Goal: Information Seeking & Learning: Check status

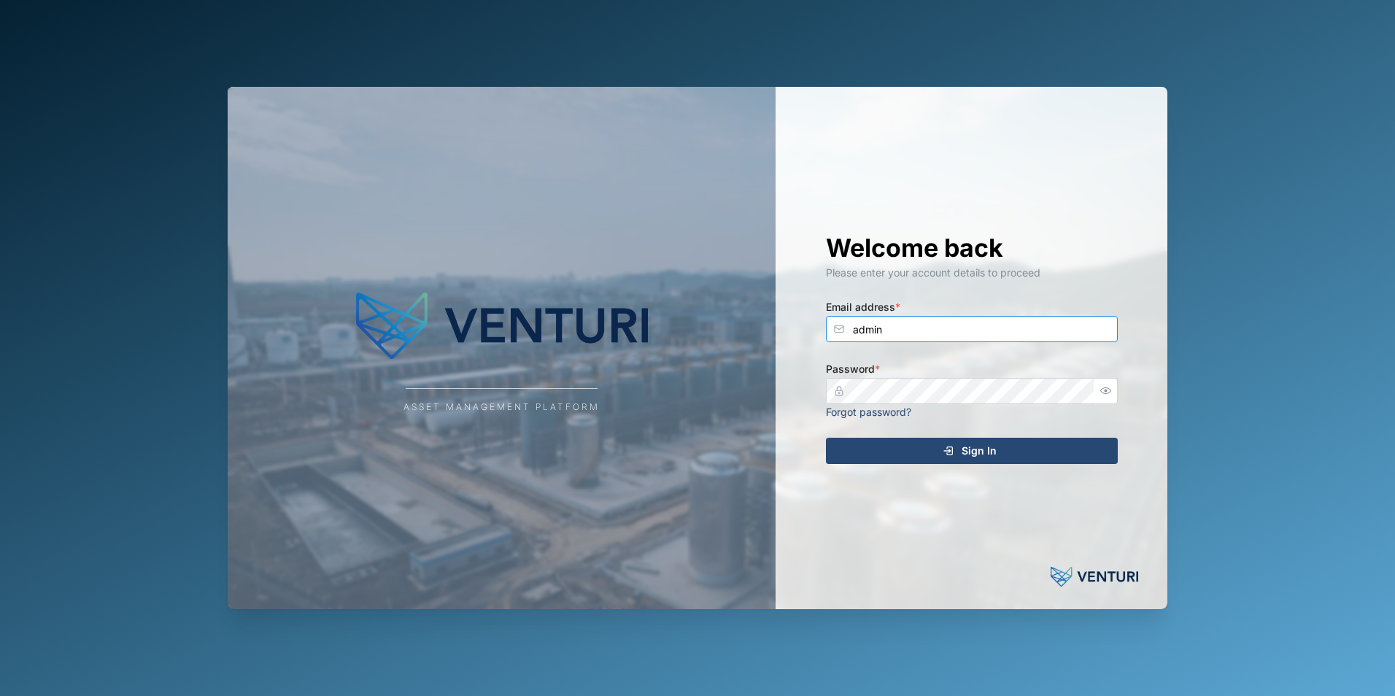
click at [913, 332] on input "admin" at bounding box center [972, 329] width 292 height 26
type input "[PERSON_NAME][EMAIL_ADDRESS][DOMAIN_NAME]"
click at [992, 456] on span "Sign In" at bounding box center [979, 450] width 35 height 25
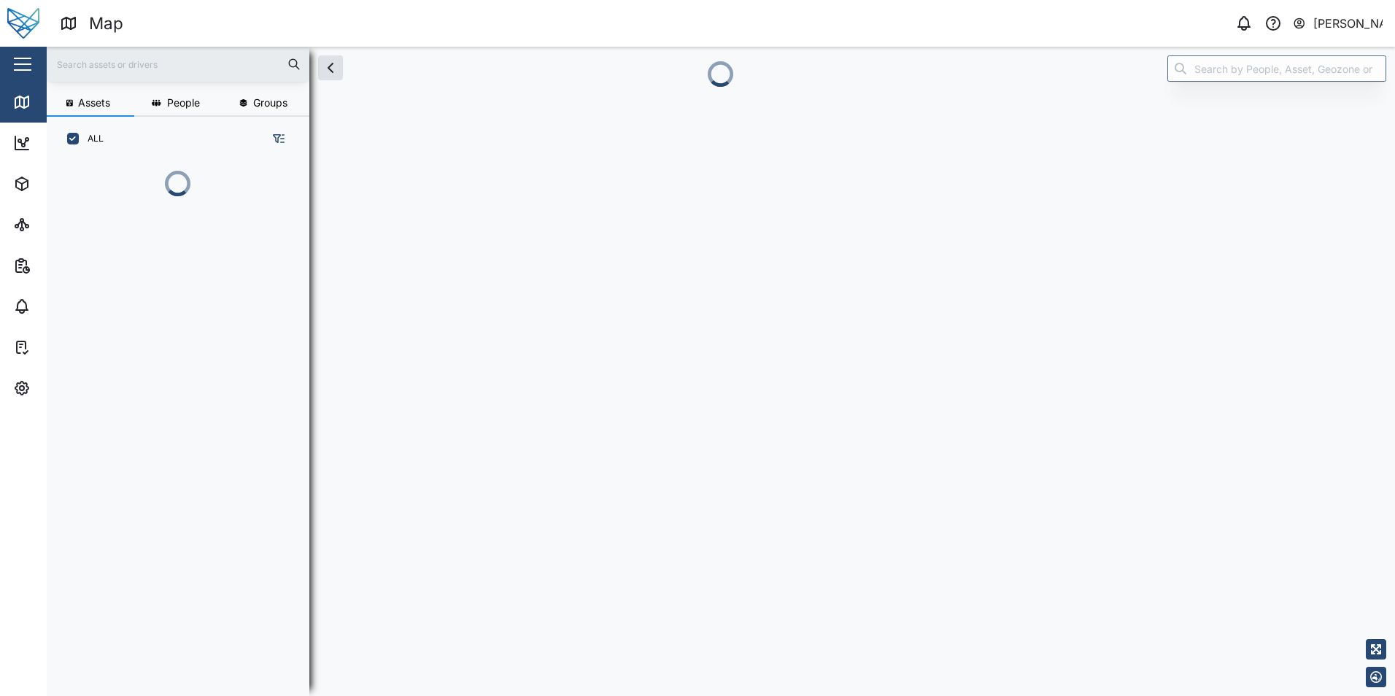
scroll to position [517, 228]
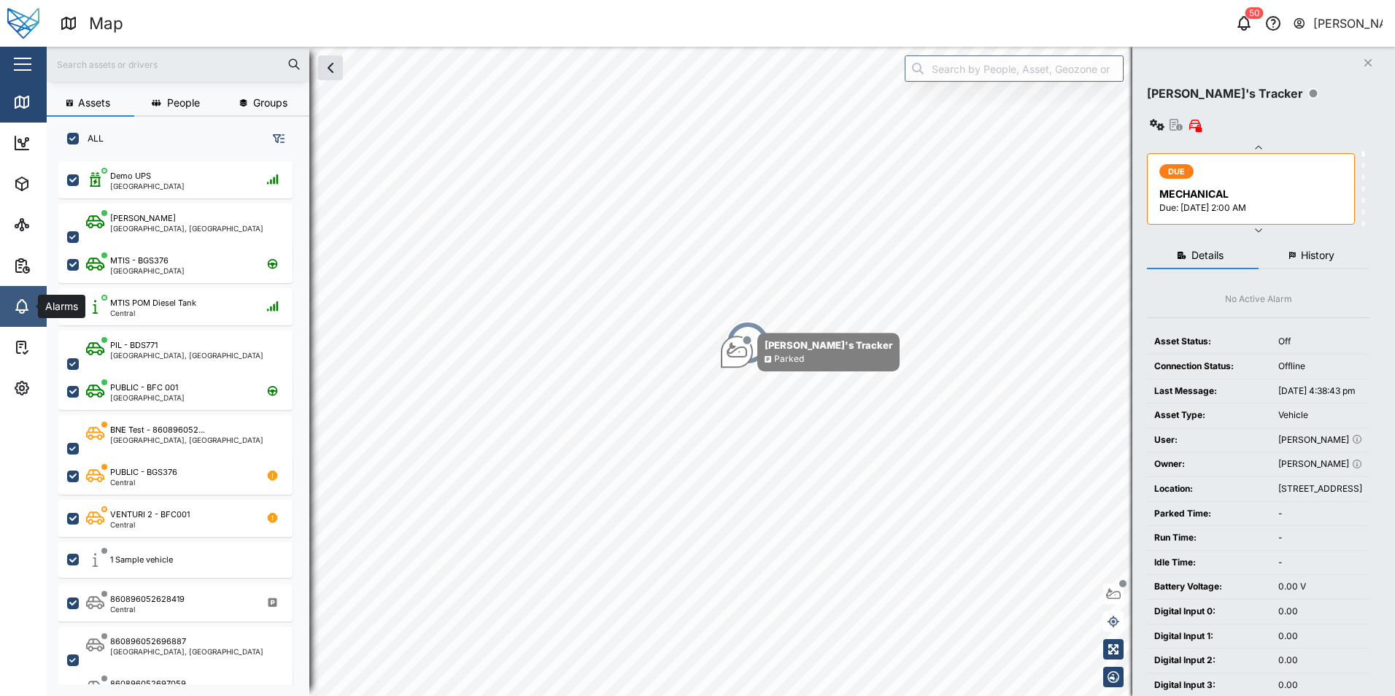
click at [23, 310] on icon at bounding box center [22, 305] width 12 height 10
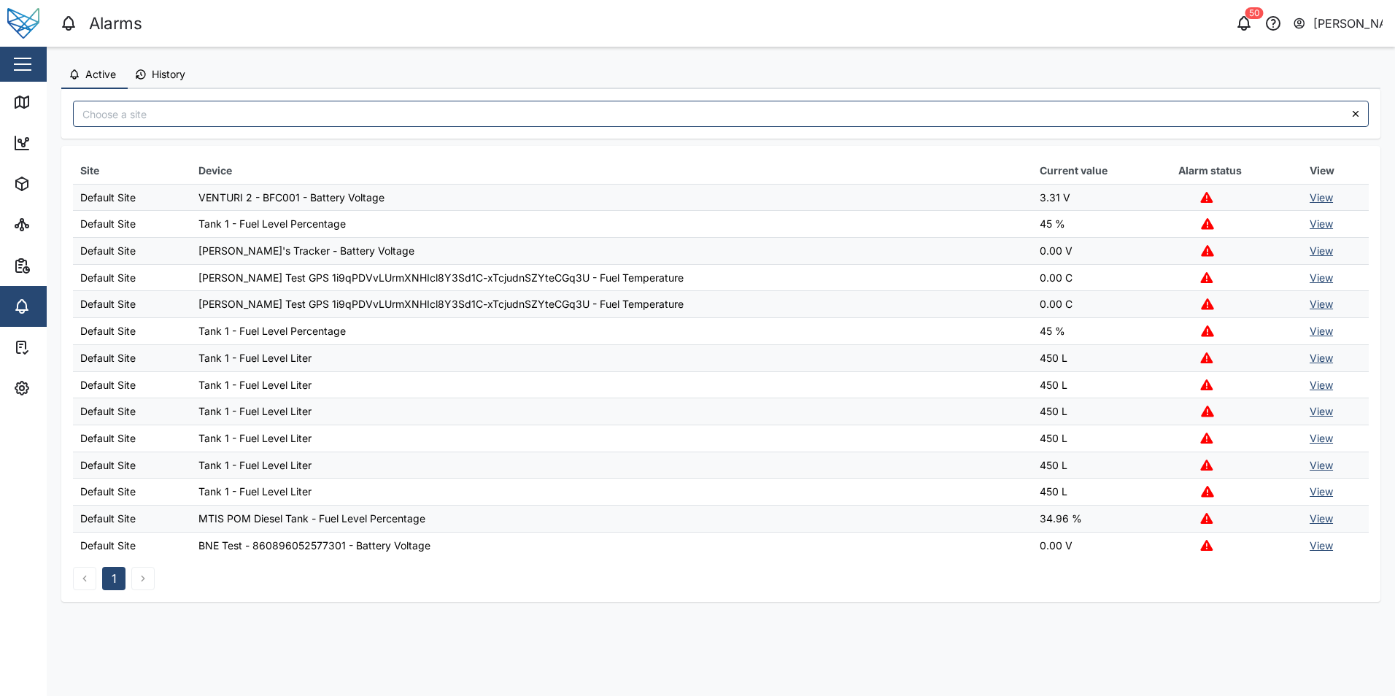
click at [1318, 196] on link "View" at bounding box center [1321, 197] width 23 height 12
click at [1321, 221] on link "View" at bounding box center [1321, 223] width 23 height 12
click at [1314, 252] on link "View" at bounding box center [1321, 250] width 23 height 12
click at [1323, 277] on link "View" at bounding box center [1321, 277] width 23 height 12
click at [1321, 358] on link "View" at bounding box center [1321, 358] width 23 height 12
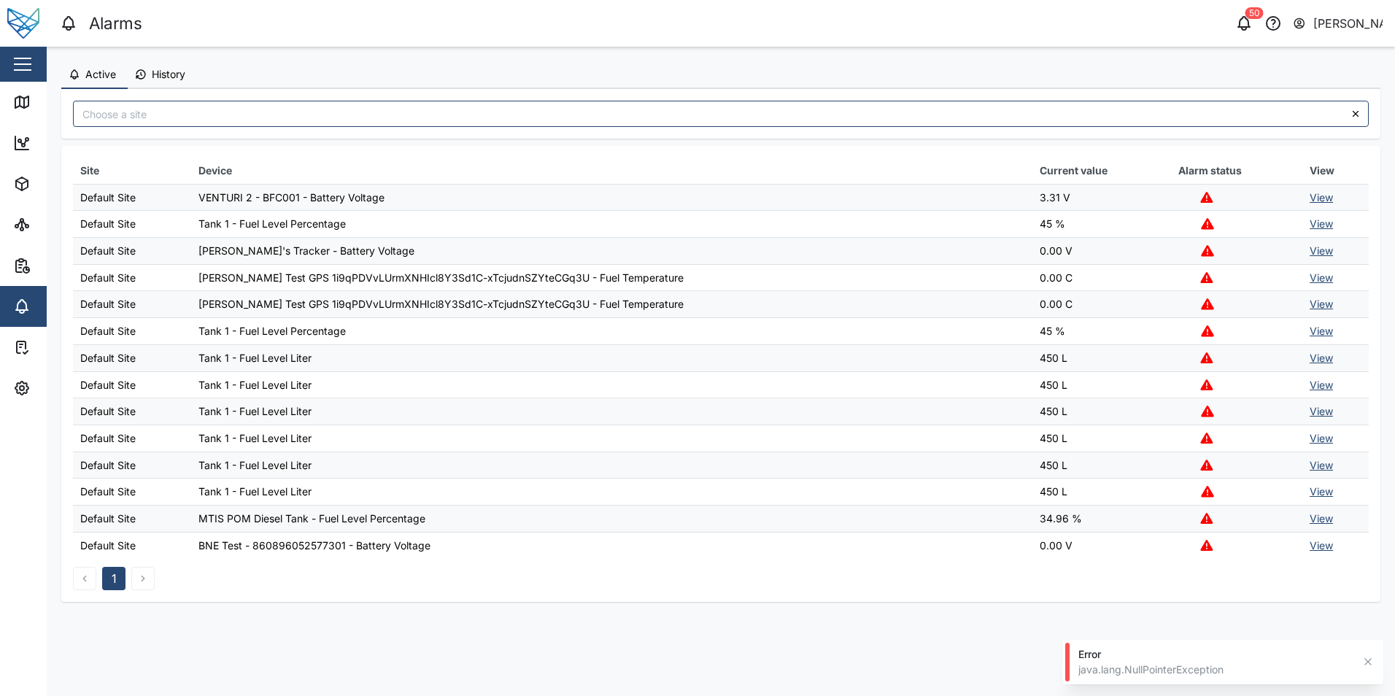
click at [1321, 544] on link "View" at bounding box center [1321, 545] width 23 height 12
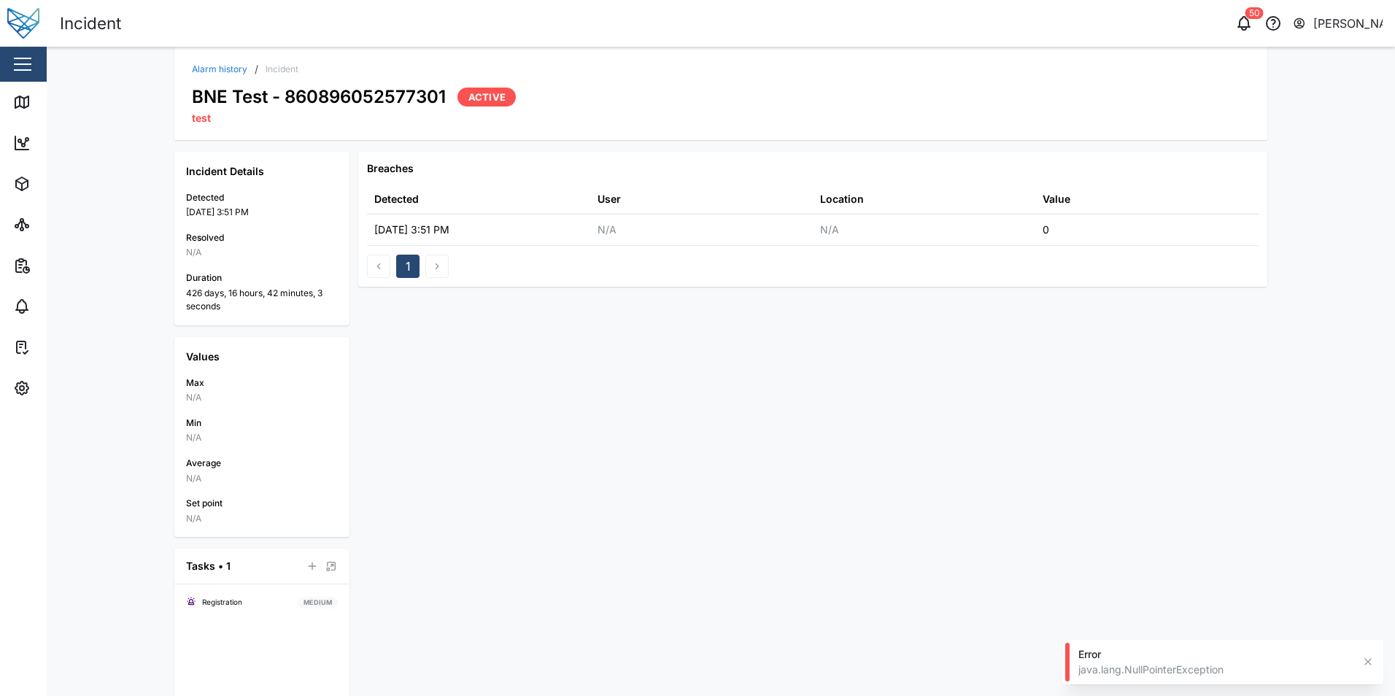
click at [1370, 663] on icon "button" at bounding box center [1368, 662] width 12 height 12
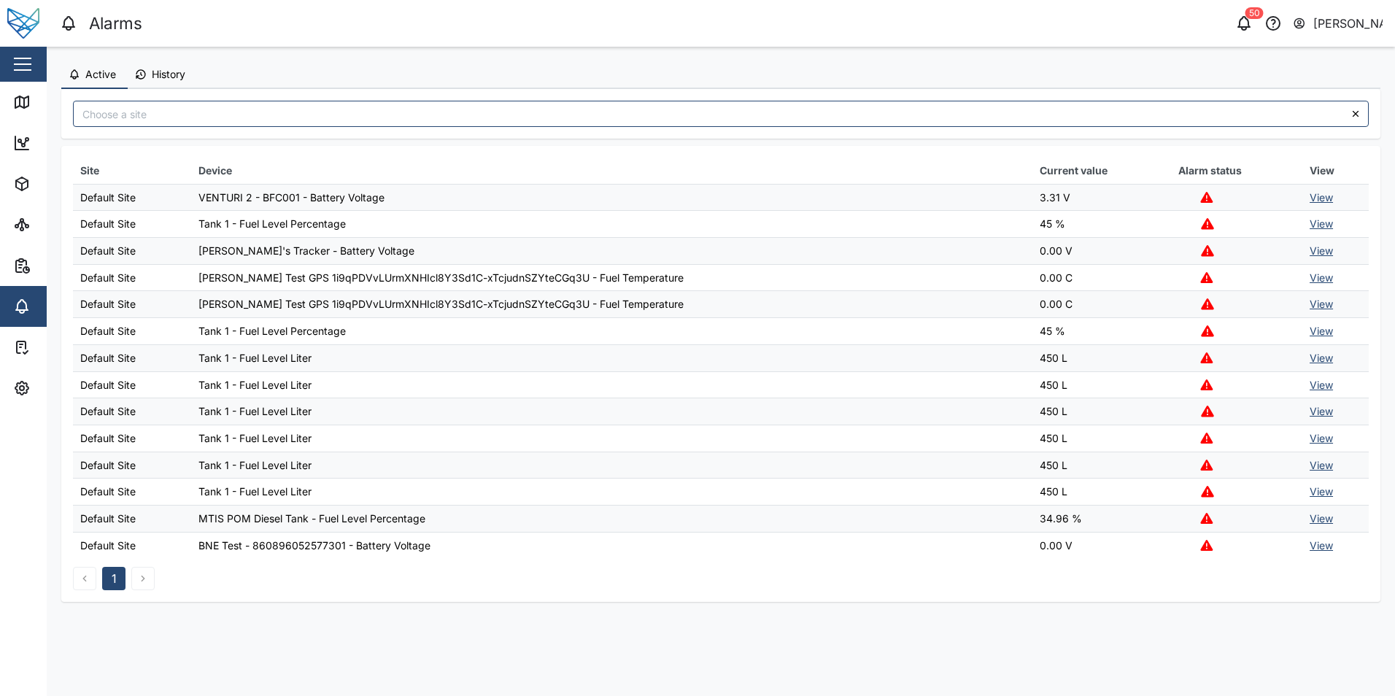
click at [1323, 542] on link "View" at bounding box center [1321, 545] width 23 height 12
click at [1321, 522] on link "View" at bounding box center [1321, 518] width 23 height 12
click at [1324, 491] on link "View" at bounding box center [1321, 491] width 23 height 12
click at [1374, 665] on button "button" at bounding box center [1368, 662] width 16 height 16
click at [1310, 357] on link "View" at bounding box center [1321, 358] width 23 height 12
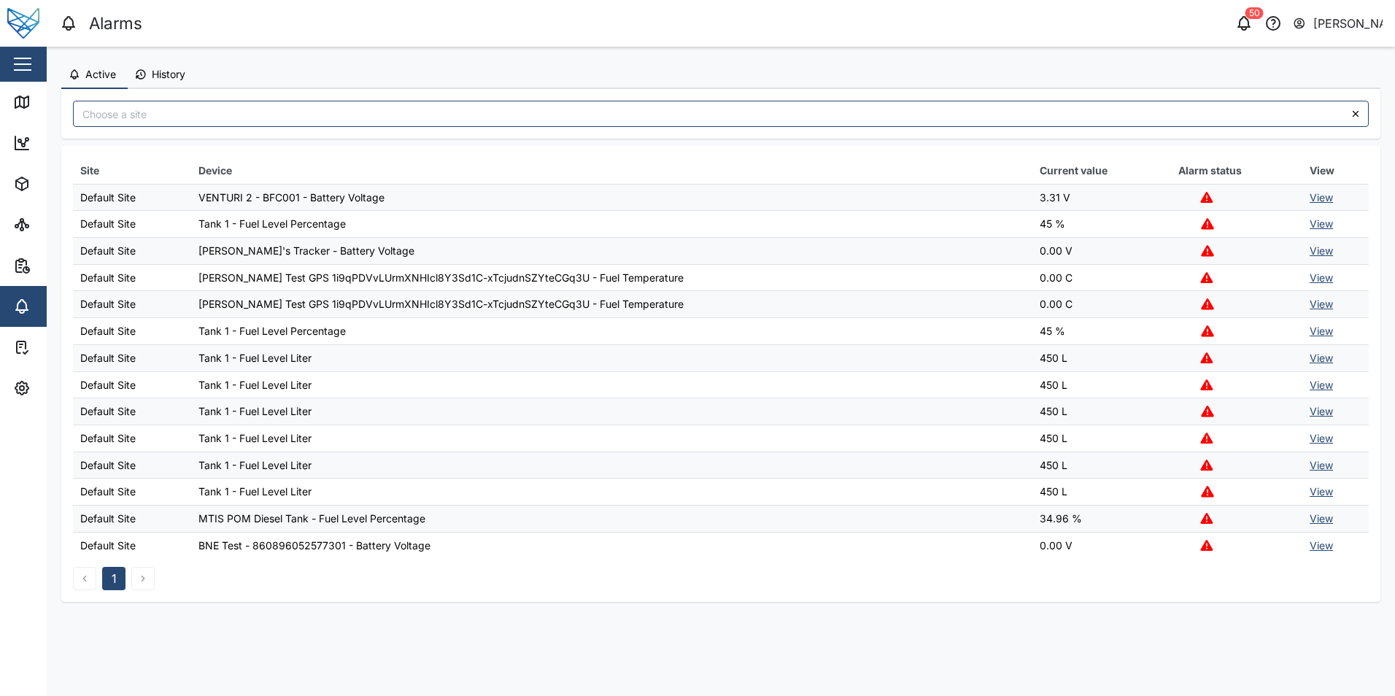
click at [1319, 334] on link "View" at bounding box center [1321, 331] width 23 height 12
click at [1318, 361] on link "View" at bounding box center [1321, 358] width 23 height 12
click at [1315, 283] on link "View" at bounding box center [1321, 277] width 23 height 12
